Goal: Find specific page/section: Find specific page/section

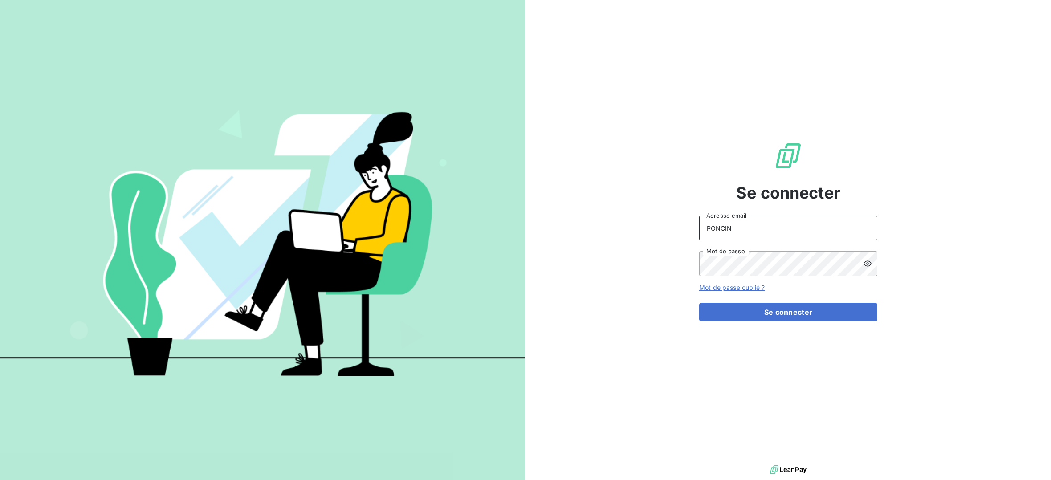
drag, startPoint x: 769, startPoint y: 224, endPoint x: 679, endPoint y: 227, distance: 90.0
click at [679, 227] on div "Se connecter PONCIN Adresse email Mot de passe Mot de passe oublié ? Se connect…" at bounding box center [787, 231] width 525 height 463
type input "[EMAIL_ADDRESS][DOMAIN_NAME]"
click at [783, 315] on button "Se connecter" at bounding box center [788, 312] width 178 height 19
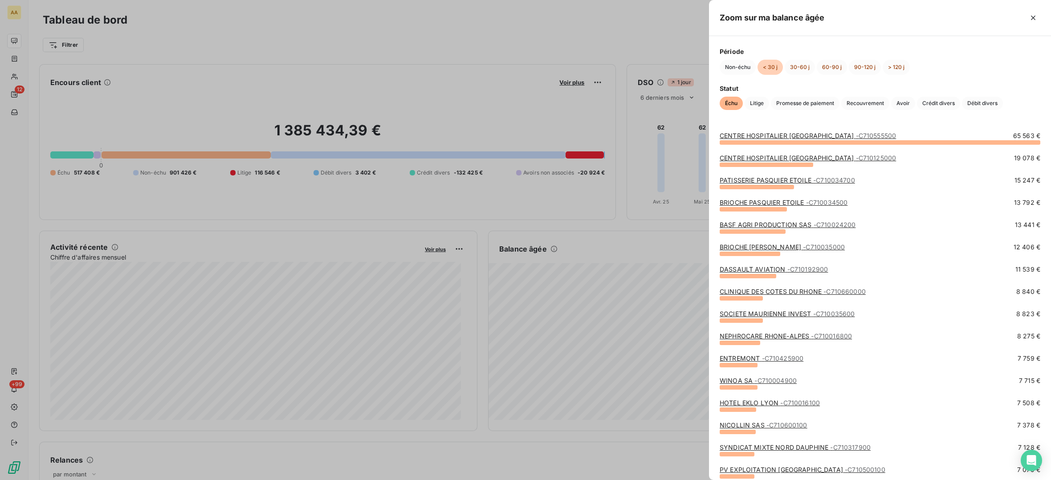
click at [271, 35] on div at bounding box center [525, 240] width 1051 height 480
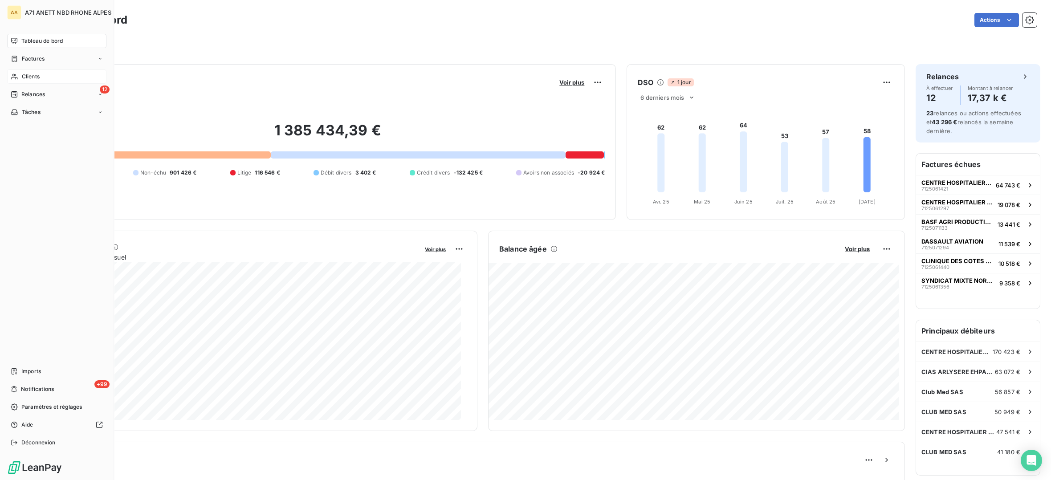
click at [29, 79] on span "Clients" at bounding box center [31, 77] width 18 height 8
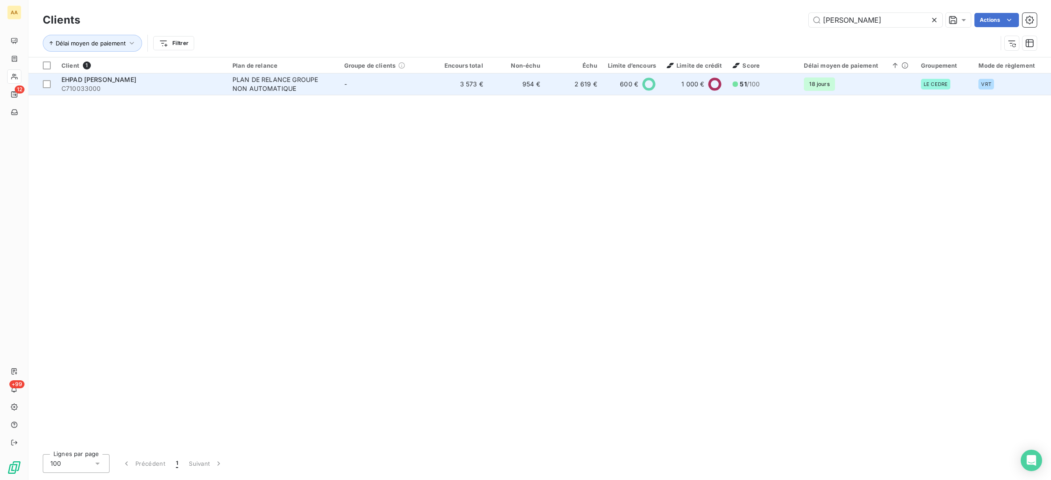
type input "[PERSON_NAME]"
click at [187, 82] on div "EHPAD [PERSON_NAME]" at bounding box center [141, 79] width 160 height 9
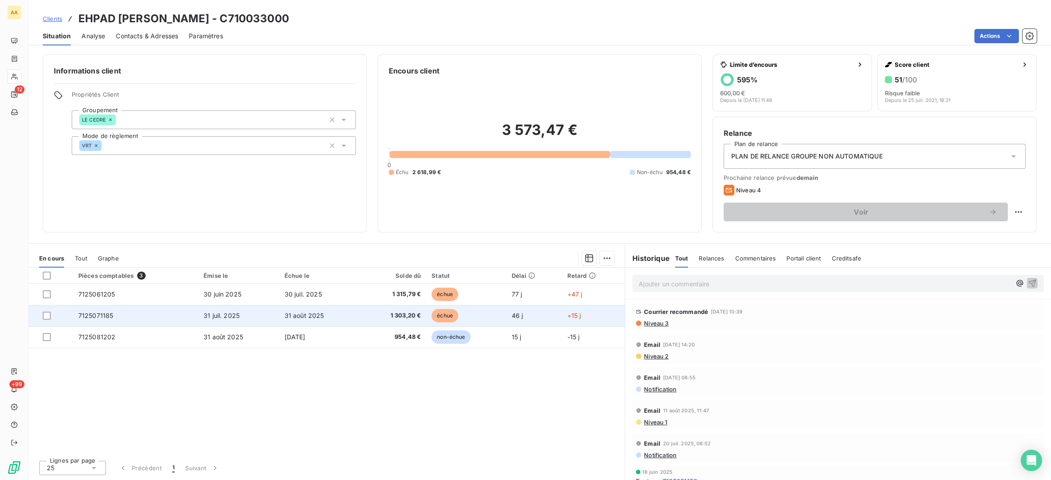
click at [106, 316] on span "7125071185" at bounding box center [95, 316] width 35 height 8
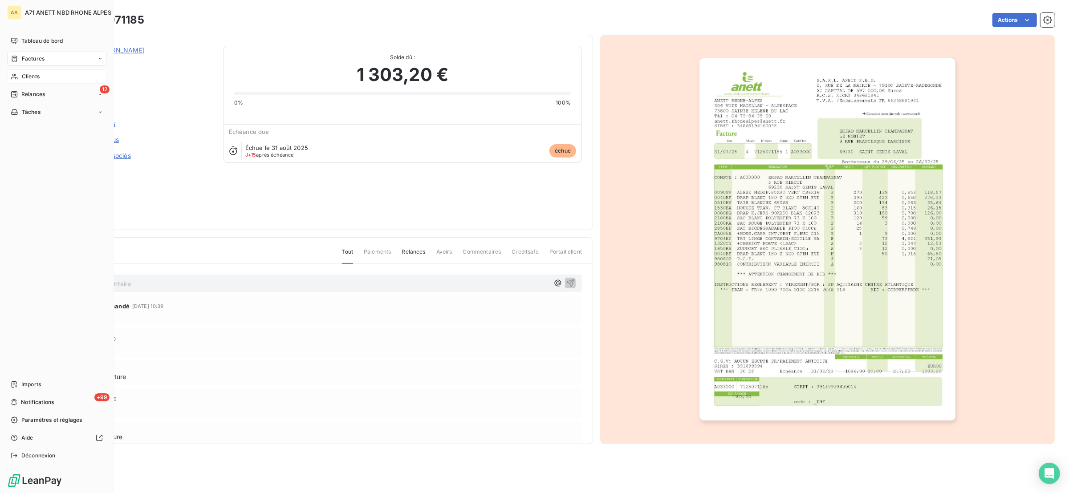
click at [28, 74] on span "Clients" at bounding box center [31, 77] width 18 height 8
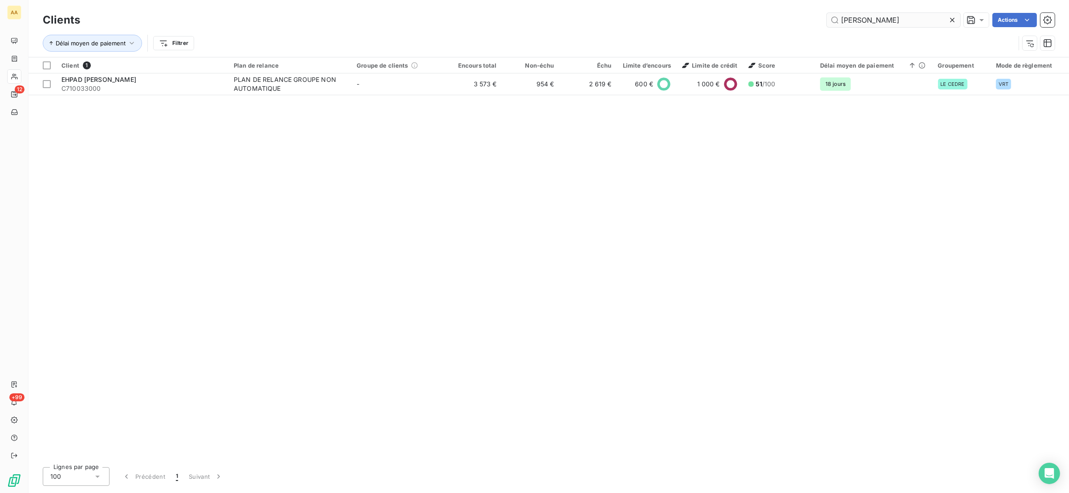
click at [863, 24] on input "[PERSON_NAME]" at bounding box center [894, 20] width 134 height 14
click at [868, 23] on input "[PERSON_NAME]" at bounding box center [894, 20] width 134 height 14
drag, startPoint x: 868, startPoint y: 23, endPoint x: 809, endPoint y: 28, distance: 59.8
click at [809, 28] on div "Clients [PERSON_NAME]" at bounding box center [549, 20] width 1012 height 19
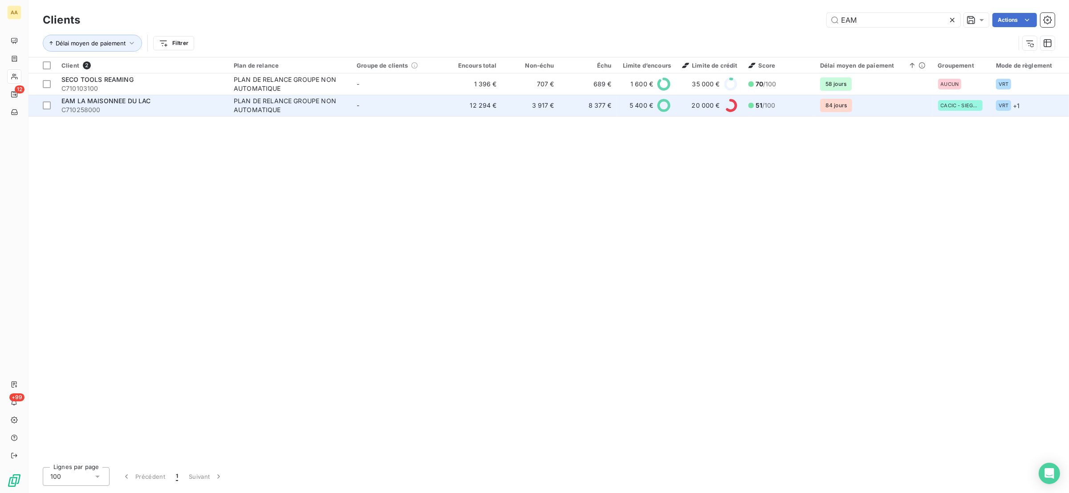
type input "EAM"
click at [173, 108] on span "C710258000" at bounding box center [142, 110] width 162 height 9
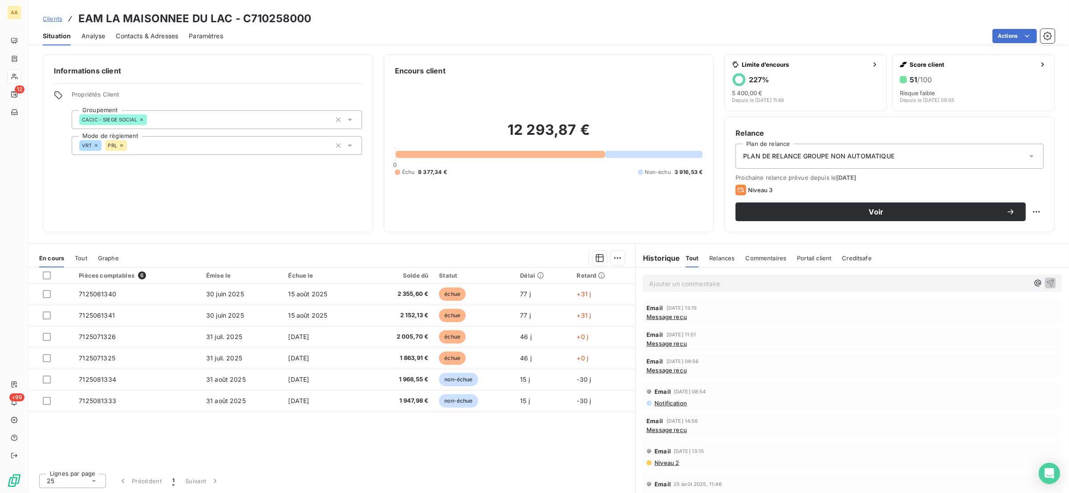
click at [667, 317] on span "Message reçu" at bounding box center [667, 316] width 41 height 7
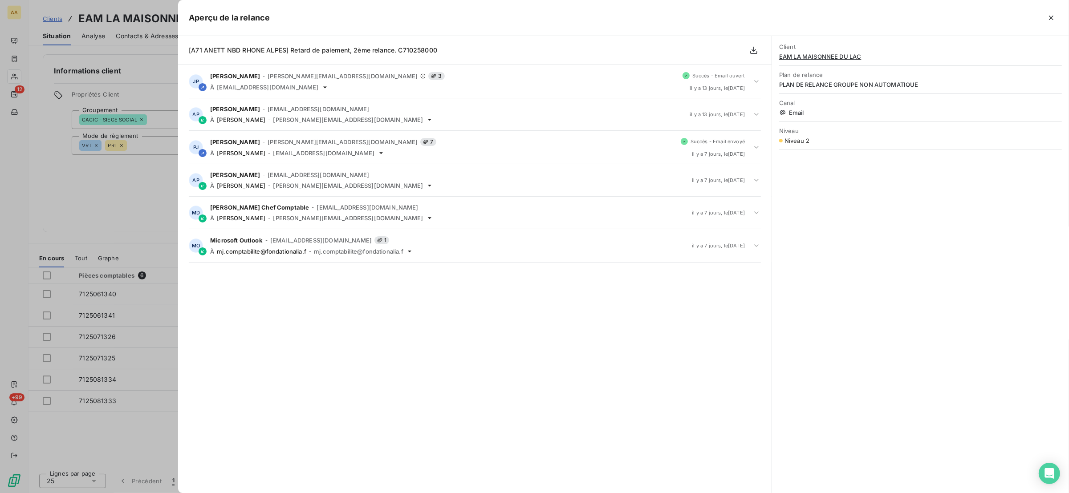
click at [163, 49] on div at bounding box center [534, 246] width 1069 height 493
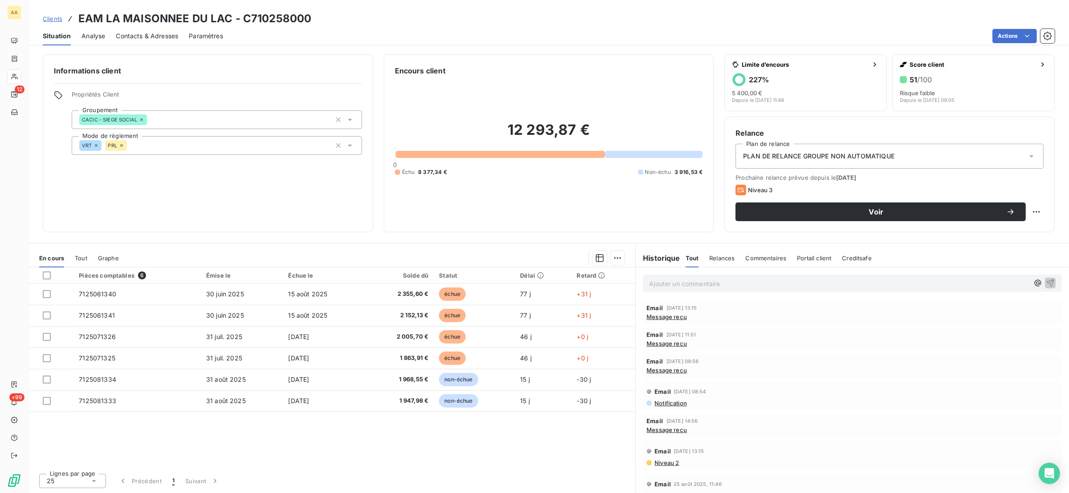
click at [663, 460] on span "Niveau 2" at bounding box center [666, 463] width 25 height 7
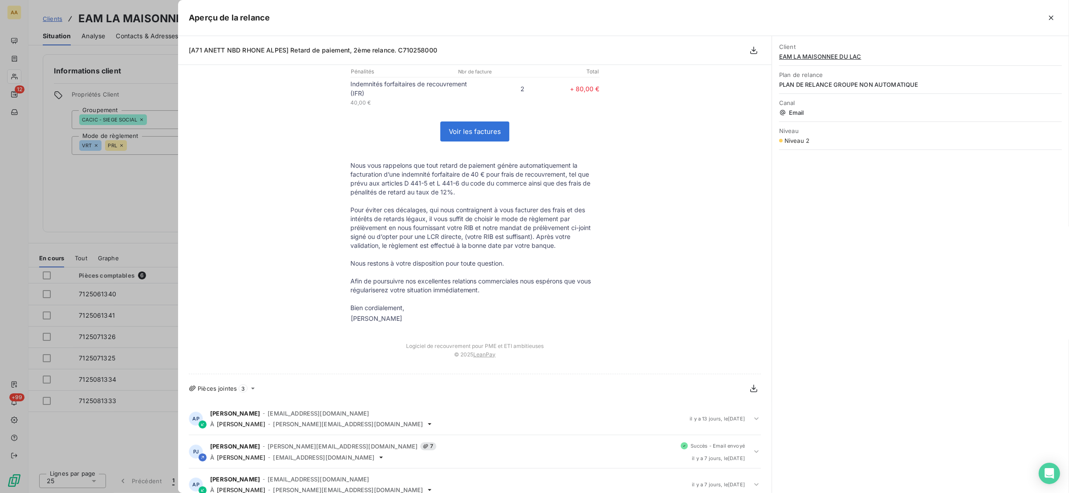
scroll to position [200, 0]
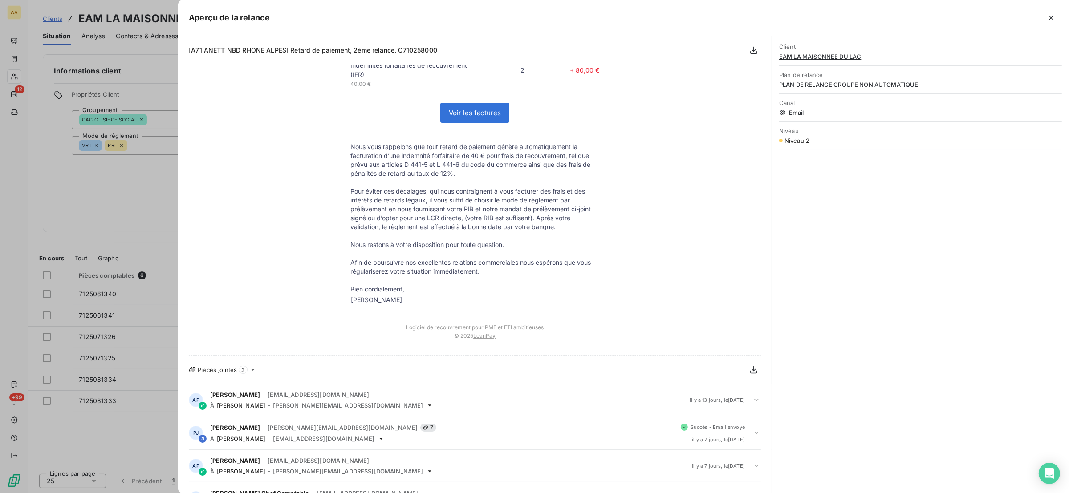
click at [119, 187] on div at bounding box center [534, 246] width 1069 height 493
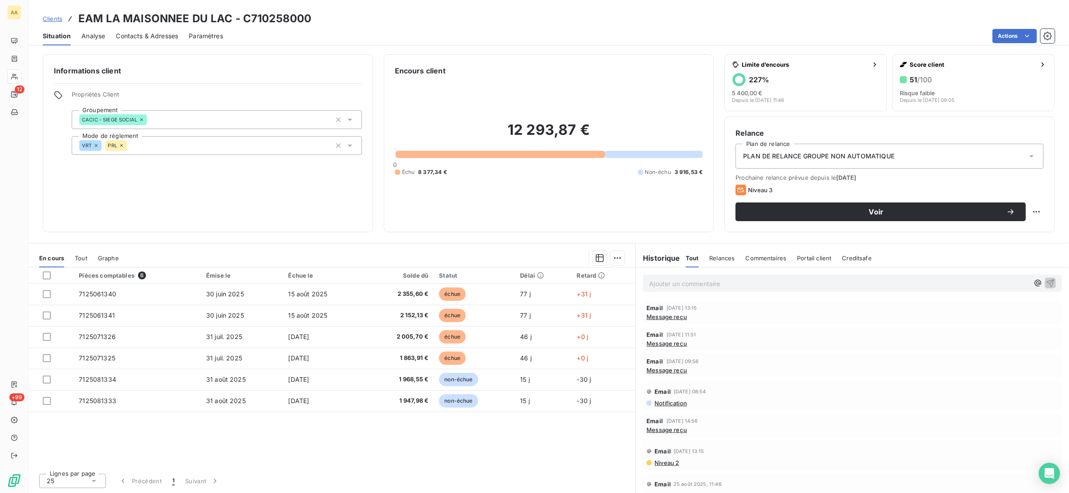
click at [671, 318] on span "Message reçu" at bounding box center [667, 316] width 41 height 7
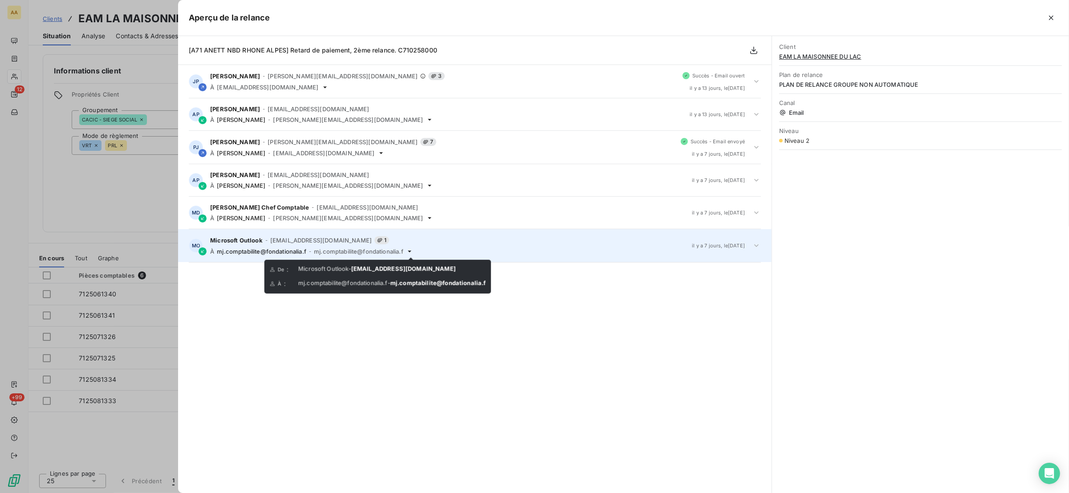
click at [411, 254] on icon at bounding box center [409, 251] width 7 height 7
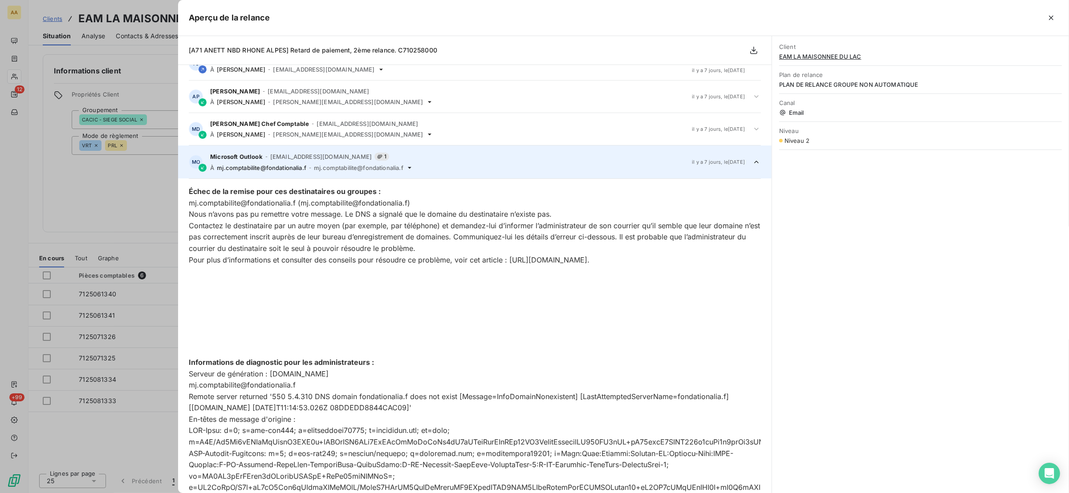
scroll to position [0, 0]
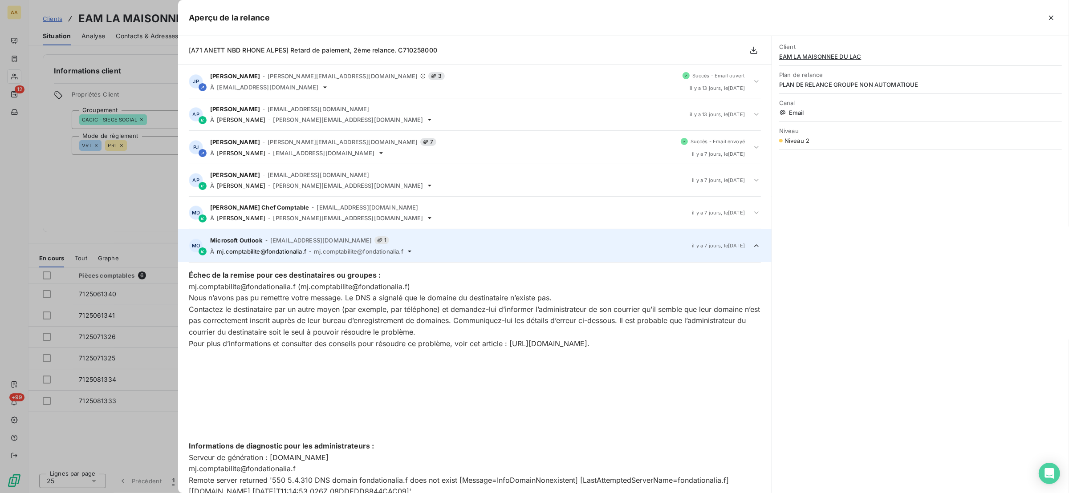
click at [90, 189] on div at bounding box center [534, 246] width 1069 height 493
